Goal: Task Accomplishment & Management: Complete application form

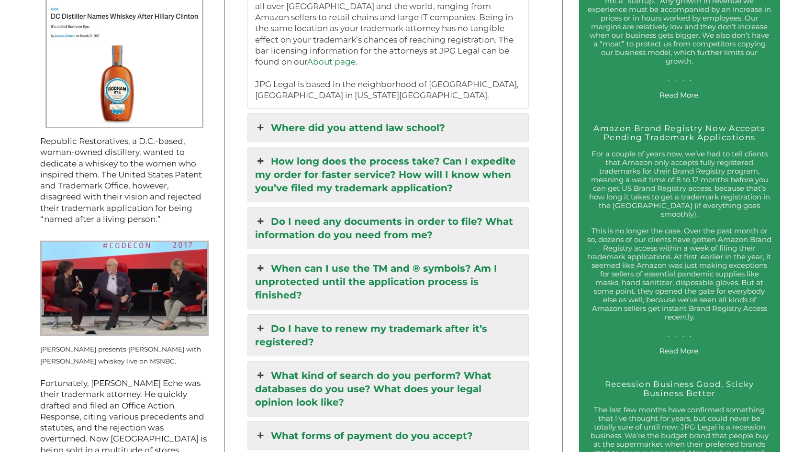
scroll to position [1116, 0]
click at [336, 207] on link "Do I need any documents in order to file? What information do you need from me?" at bounding box center [388, 227] width 280 height 41
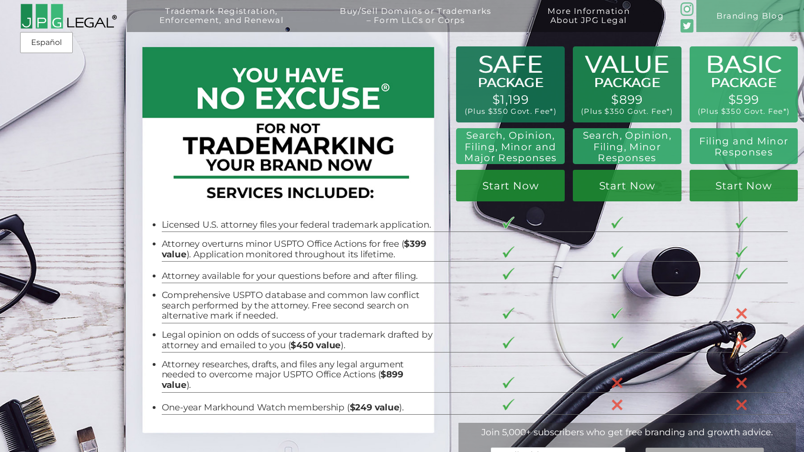
scroll to position [0, 0]
click at [526, 189] on link "Start Now" at bounding box center [510, 186] width 109 height 32
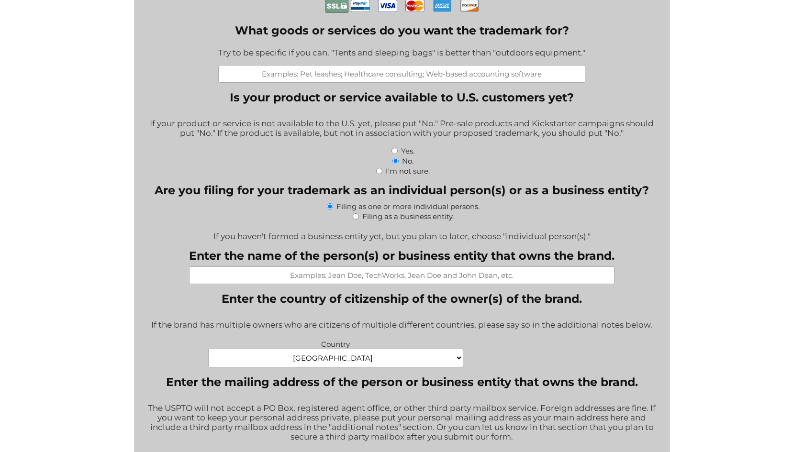
scroll to position [295, 0]
click at [396, 146] on div "Yes." at bounding box center [402, 150] width 520 height 10
click at [395, 149] on input "Yes." at bounding box center [394, 150] width 6 height 6
radio input "true"
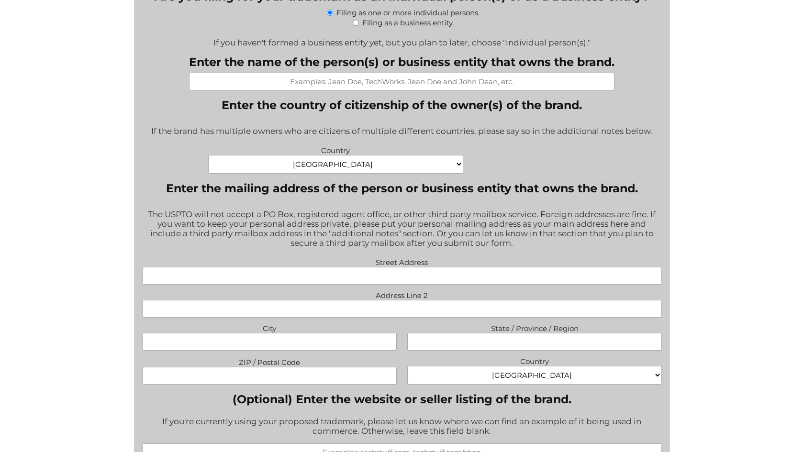
scroll to position [489, 0]
select select "[GEOGRAPHIC_DATA]"
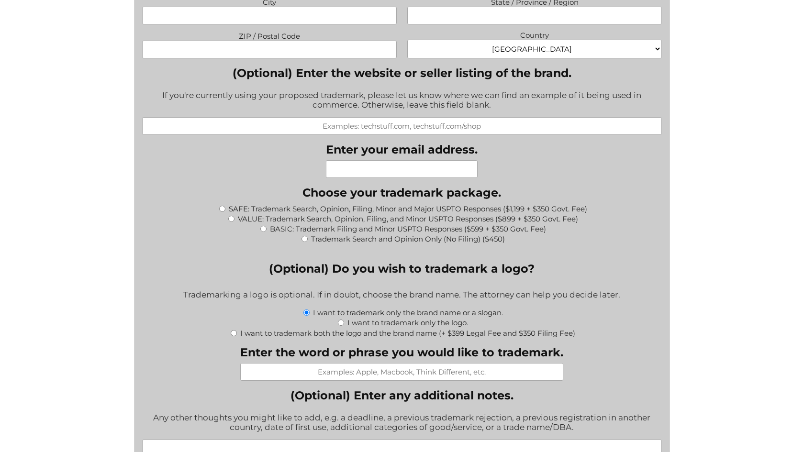
scroll to position [819, 0]
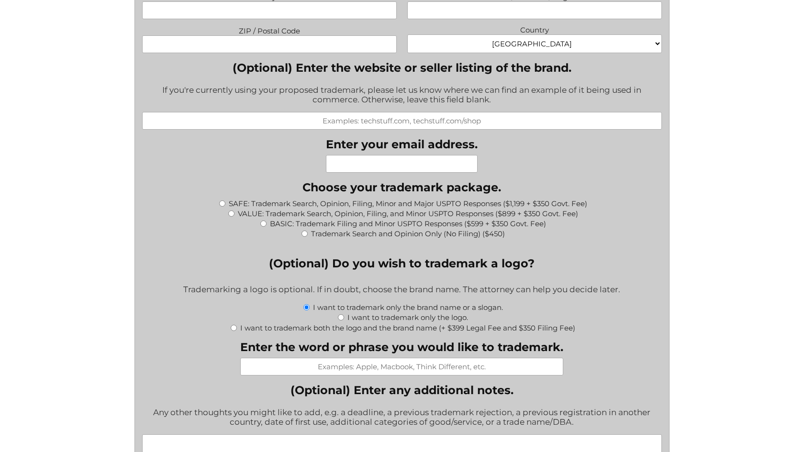
click at [223, 200] on input "SAFE: Trademark Search, Opinion, Filing, Minor and Major USPTO Responses ($1,19…" at bounding box center [222, 203] width 6 height 6
radio input "true"
type input "$1,549.00"
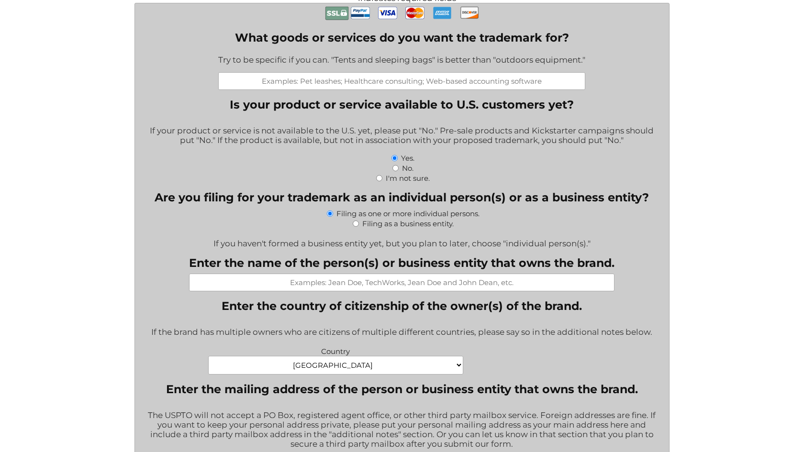
scroll to position [286, 0]
click at [510, 85] on input "What goods or services do you want the trademark for?" at bounding box center [401, 82] width 367 height 18
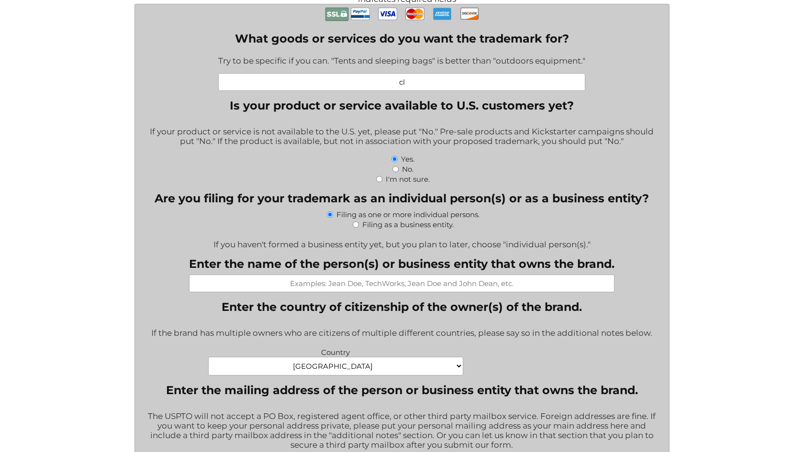
type input "c"
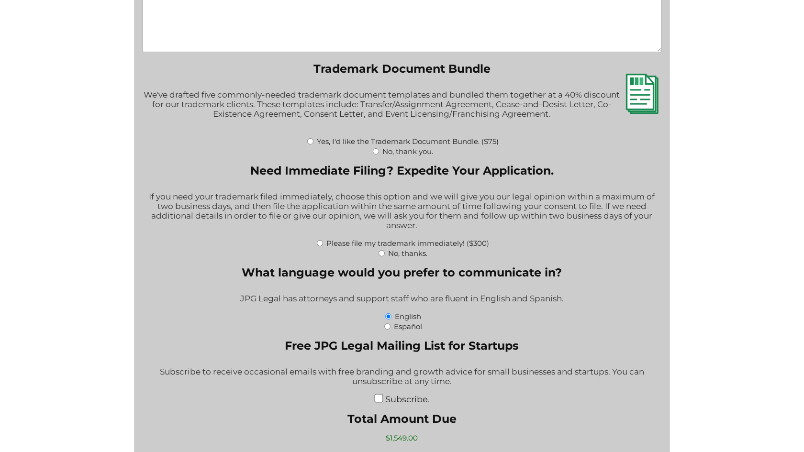
scroll to position [1296, 0]
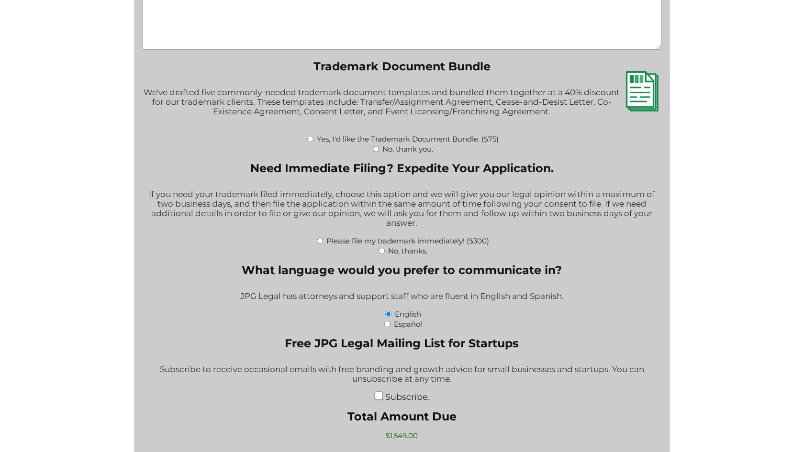
type input "apparel, digital goods"
click at [374, 146] on input "No, thank you." at bounding box center [376, 149] width 6 height 6
radio input "true"
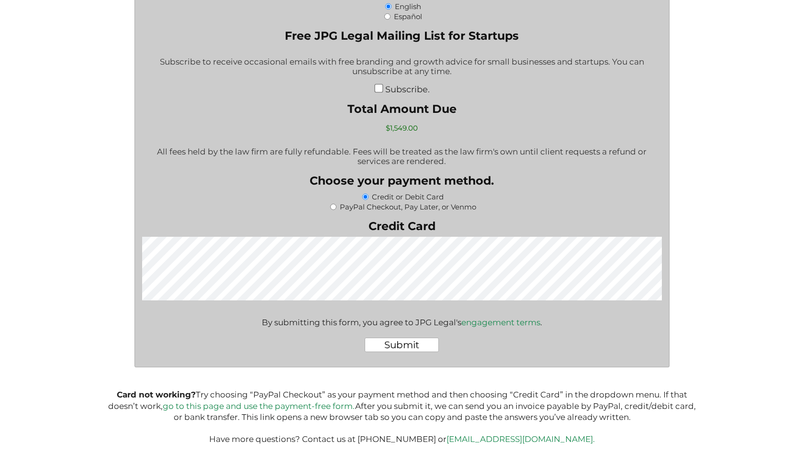
scroll to position [1603, 0]
